Goal: Task Accomplishment & Management: Complete application form

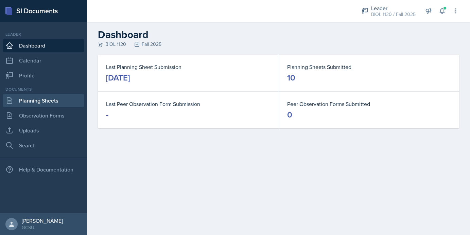
click at [35, 97] on link "Planning Sheets" at bounding box center [44, 101] width 82 height 14
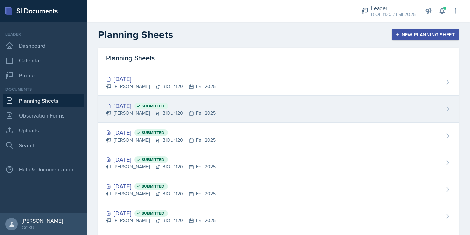
click at [283, 100] on div "[DATE] Submitted [PERSON_NAME] BIOL 1120 Fall 2025" at bounding box center [278, 109] width 361 height 27
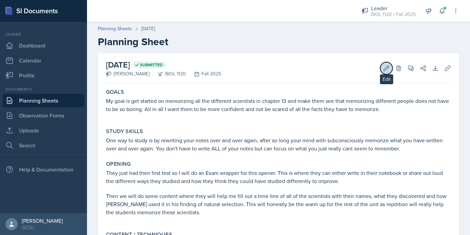
click at [388, 70] on icon at bounding box center [386, 68] width 7 height 7
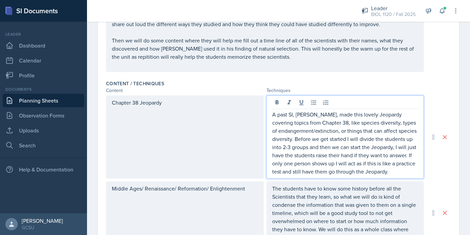
scroll to position [219, 0]
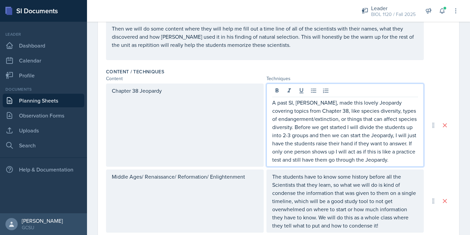
click at [402, 161] on p "A past SI, [PERSON_NAME], made this lovely Jeopardy covering topics from Chapte…" at bounding box center [345, 131] width 146 height 65
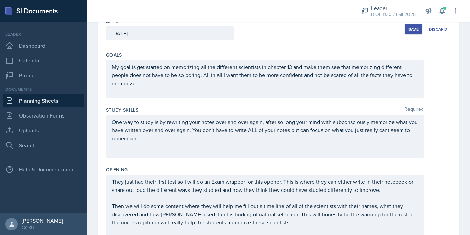
scroll to position [0, 0]
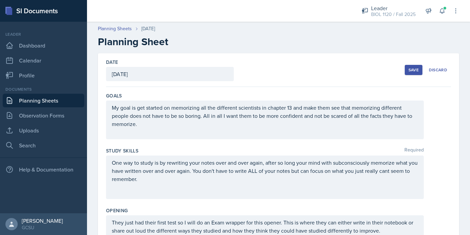
click at [414, 73] on button "Save" at bounding box center [414, 70] width 18 height 10
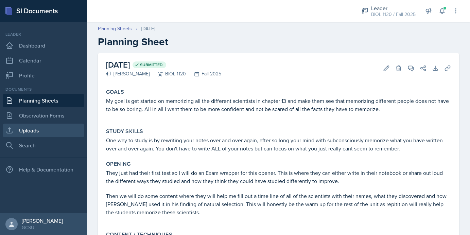
click at [35, 133] on link "Uploads" at bounding box center [44, 131] width 82 height 14
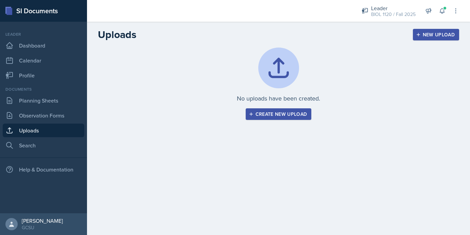
click at [273, 113] on div "Create new upload" at bounding box center [278, 113] width 57 height 5
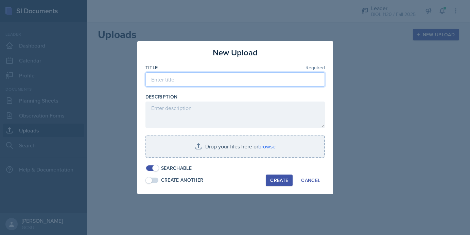
click at [238, 78] on input at bounding box center [234, 79] width 179 height 14
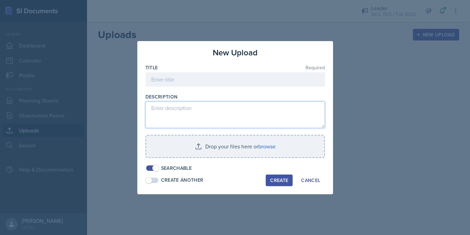
click at [237, 111] on textarea at bounding box center [234, 115] width 179 height 27
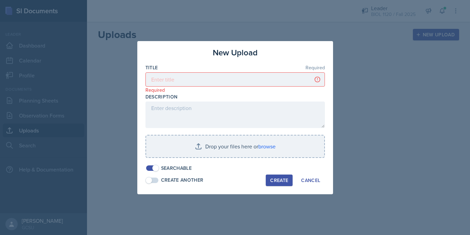
click at [350, 136] on div at bounding box center [235, 117] width 470 height 235
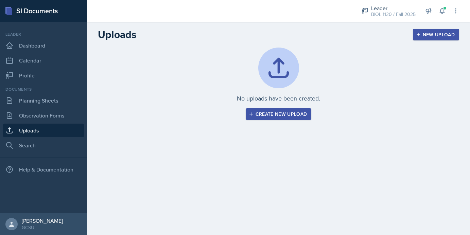
click at [288, 117] on div "Create new upload" at bounding box center [278, 113] width 57 height 5
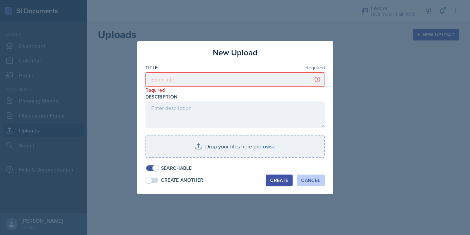
click at [313, 182] on div "Cancel" at bounding box center [310, 180] width 19 height 5
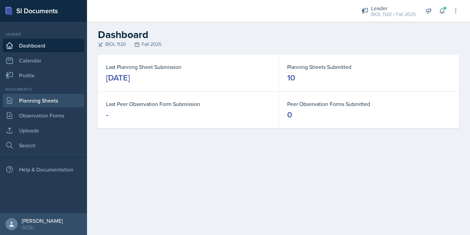
click at [45, 102] on link "Planning Sheets" at bounding box center [44, 101] width 82 height 14
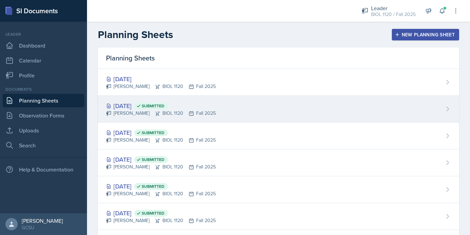
click at [241, 104] on div "[DATE] Submitted [PERSON_NAME] BIOL 1120 Fall 2025" at bounding box center [278, 109] width 361 height 27
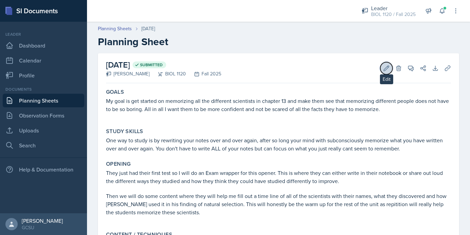
click at [383, 69] on button "Edit" at bounding box center [386, 68] width 12 height 12
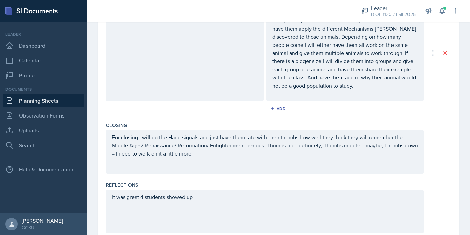
scroll to position [471, 0]
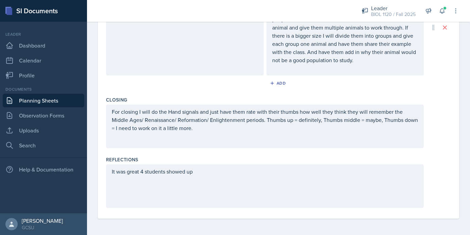
click at [266, 187] on div "It was great 4 students showed up" at bounding box center [265, 187] width 318 height 44
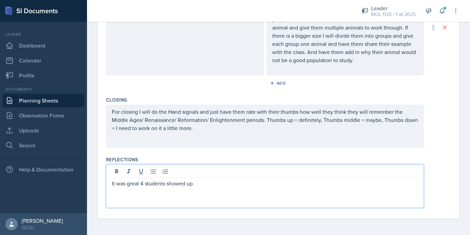
click at [251, 184] on p "It was great 4 students showed up" at bounding box center [265, 183] width 306 height 8
click at [442, 180] on div "It was great 4 students showed up and they were super engaging" at bounding box center [278, 187] width 345 height 44
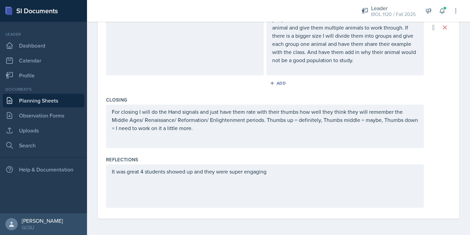
click at [273, 179] on div "It was great 4 students showed up and they were super engaging" at bounding box center [265, 187] width 318 height 44
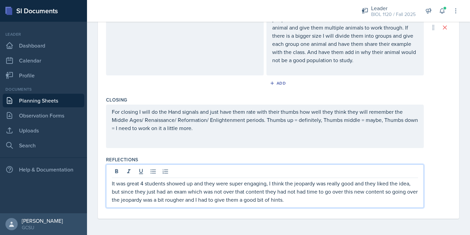
click at [441, 170] on div "It was great 4 students showed up and they were super engaging, I think the jeo…" at bounding box center [278, 187] width 345 height 44
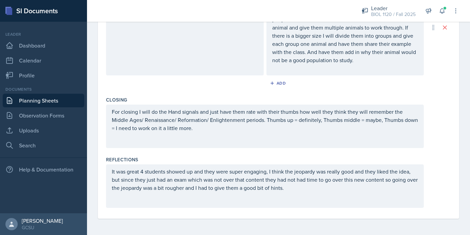
click at [290, 189] on p "It was great 4 students showed up and they were super engaging, I think the jeo…" at bounding box center [265, 180] width 306 height 24
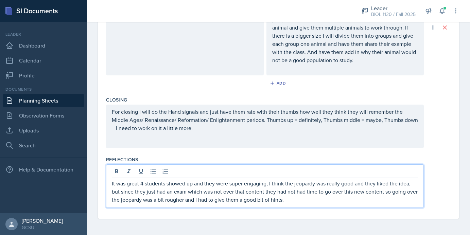
click at [269, 185] on p "It was great 4 students showed up and they were super engaging, I think the jeo…" at bounding box center [265, 191] width 306 height 24
click at [303, 203] on p "It was great 4 students showed up and they were super engaging. I think the jeo…" at bounding box center [265, 191] width 306 height 24
click at [264, 193] on p "It was great 4 students showed up and they were super engaging. I think the jeo…" at bounding box center [265, 191] width 306 height 24
click at [323, 194] on p "It was great 4 students showed up and they were super engaging. I think the jeo…" at bounding box center [265, 191] width 306 height 24
click at [313, 200] on p "It was great 4 students showed up and they were super engaging. I think the jeo…" at bounding box center [265, 191] width 306 height 24
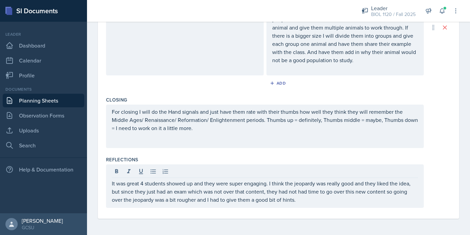
click at [432, 162] on div "Reflections" at bounding box center [278, 159] width 345 height 7
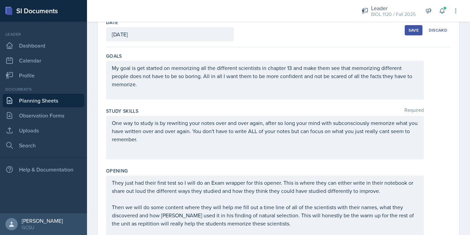
scroll to position [0, 0]
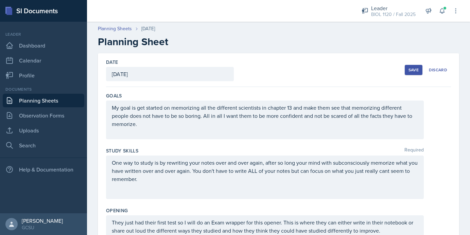
click at [257, 35] on div "Planning Sheets [DATE] Planning Sheet" at bounding box center [278, 36] width 383 height 23
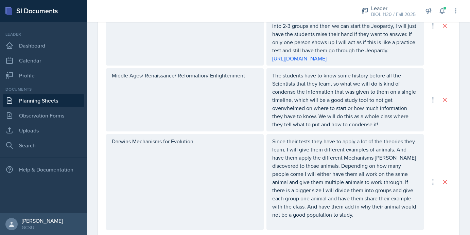
scroll to position [471, 0]
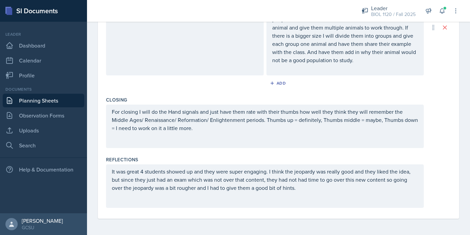
click at [316, 193] on div "It was great 4 students showed up and they were super engaging. I think the jeo…" at bounding box center [265, 187] width 318 height 44
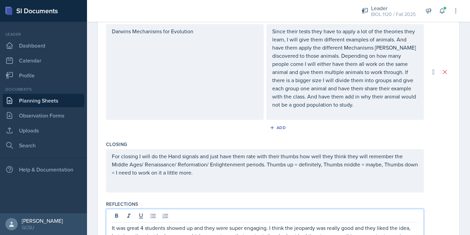
scroll to position [478, 0]
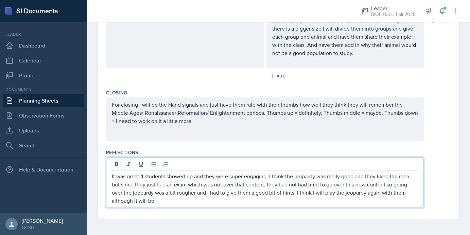
click at [243, 202] on p "It was great 4 students showed up and they were super engaging. I think the jeo…" at bounding box center [265, 188] width 306 height 33
